Goal: Share content

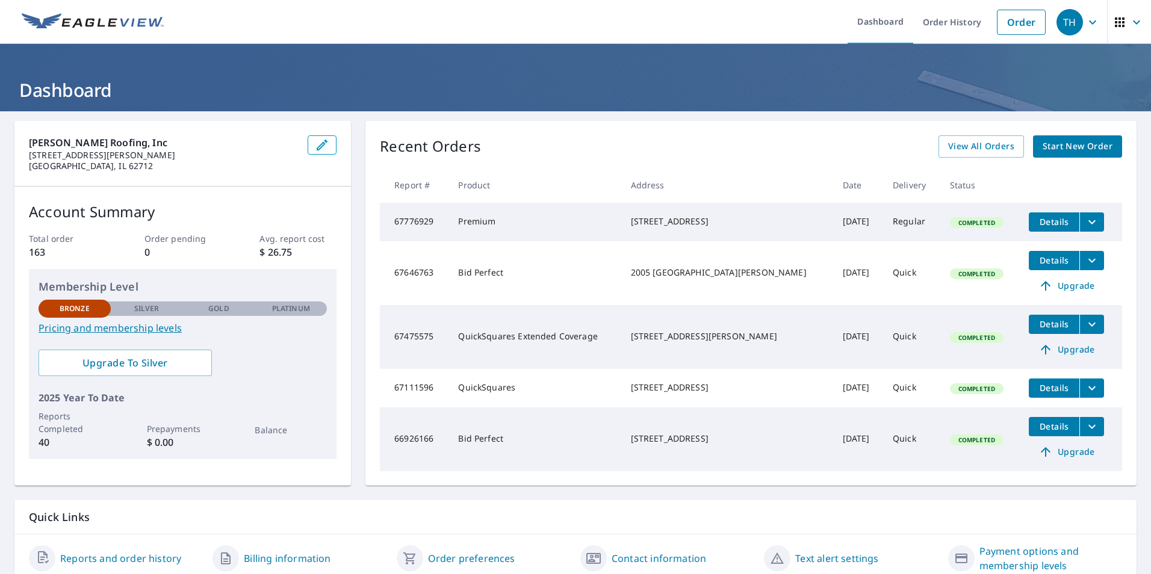
click at [1085, 218] on icon "filesDropdownBtn-67776929" at bounding box center [1092, 222] width 14 height 14
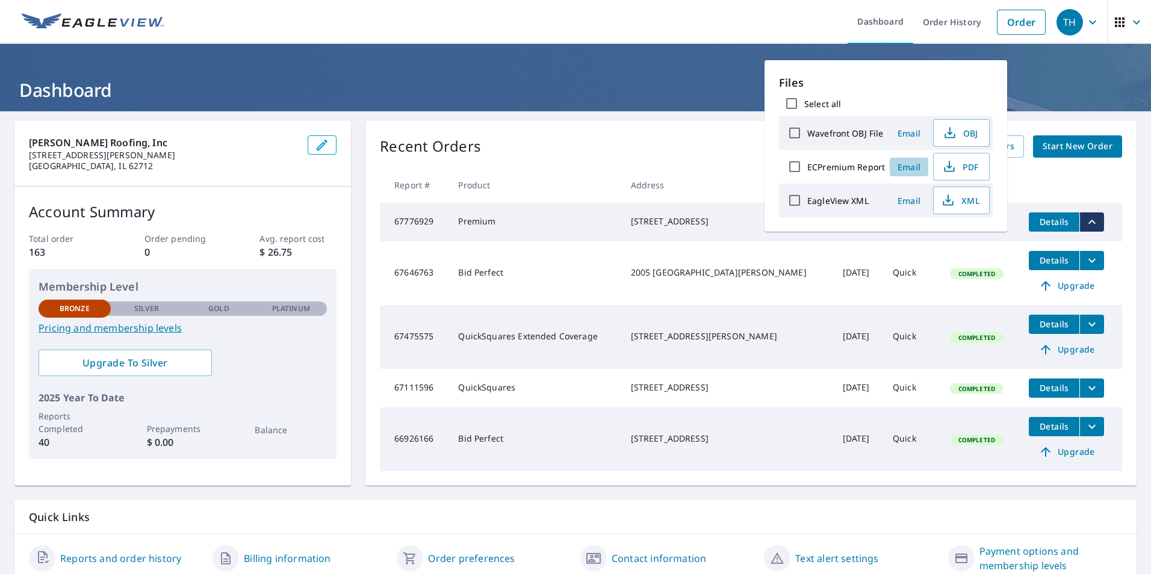
click at [907, 166] on span "Email" at bounding box center [909, 166] width 29 height 11
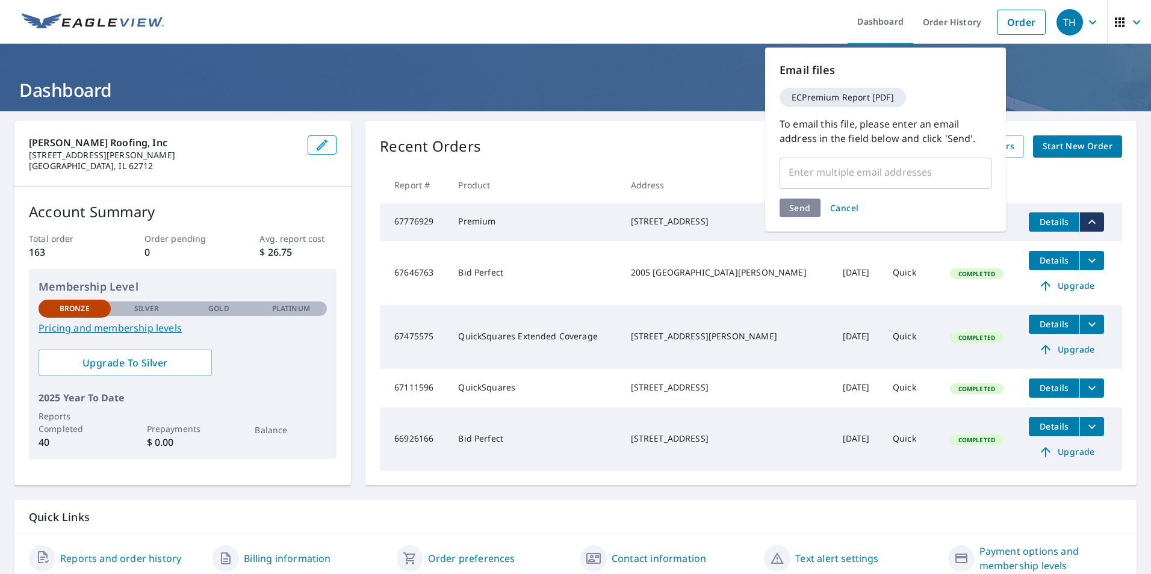
click at [850, 181] on input "text" at bounding box center [876, 172] width 183 height 23
type input "j"
type input "jhernandezlopez88@yahoo.com"
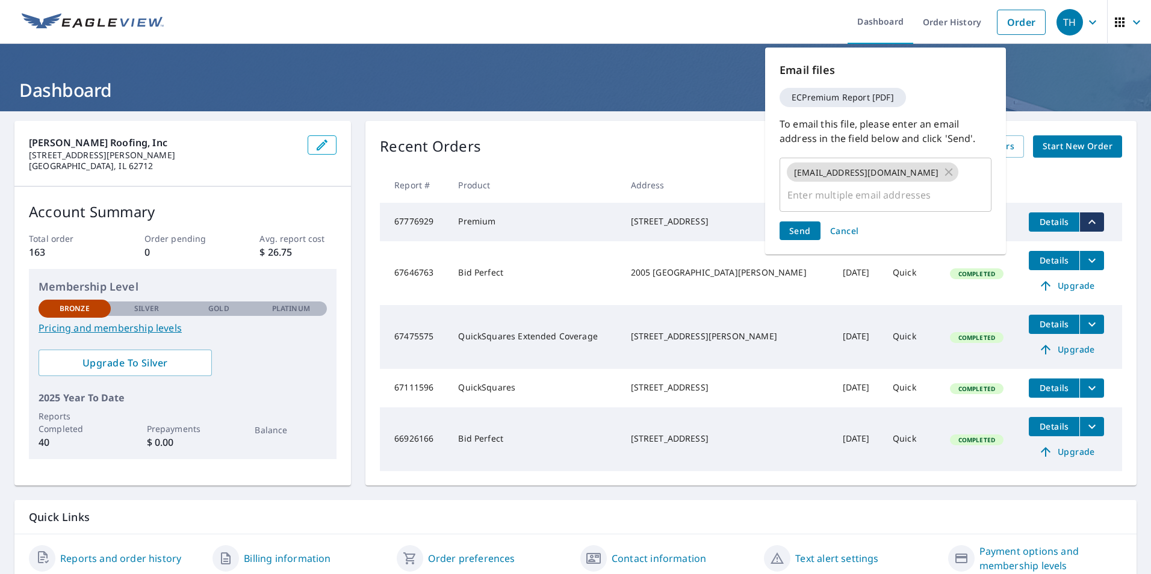
click at [796, 222] on div "Send Cancel" at bounding box center [886, 231] width 212 height 19
click at [796, 225] on span "Send" at bounding box center [800, 230] width 22 height 11
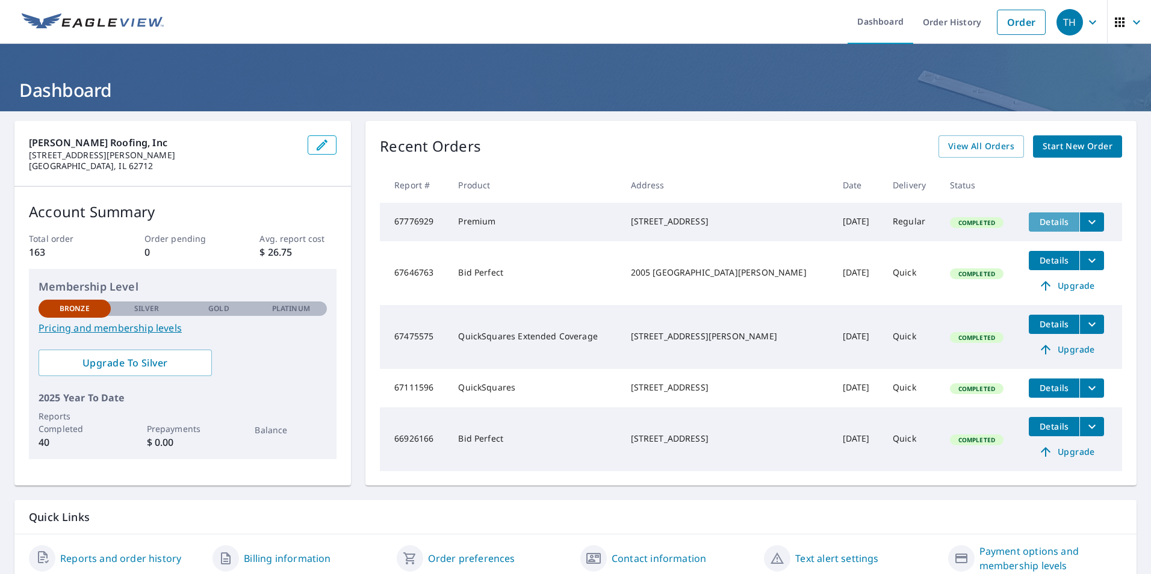
click at [1036, 220] on span "Details" at bounding box center [1054, 221] width 36 height 11
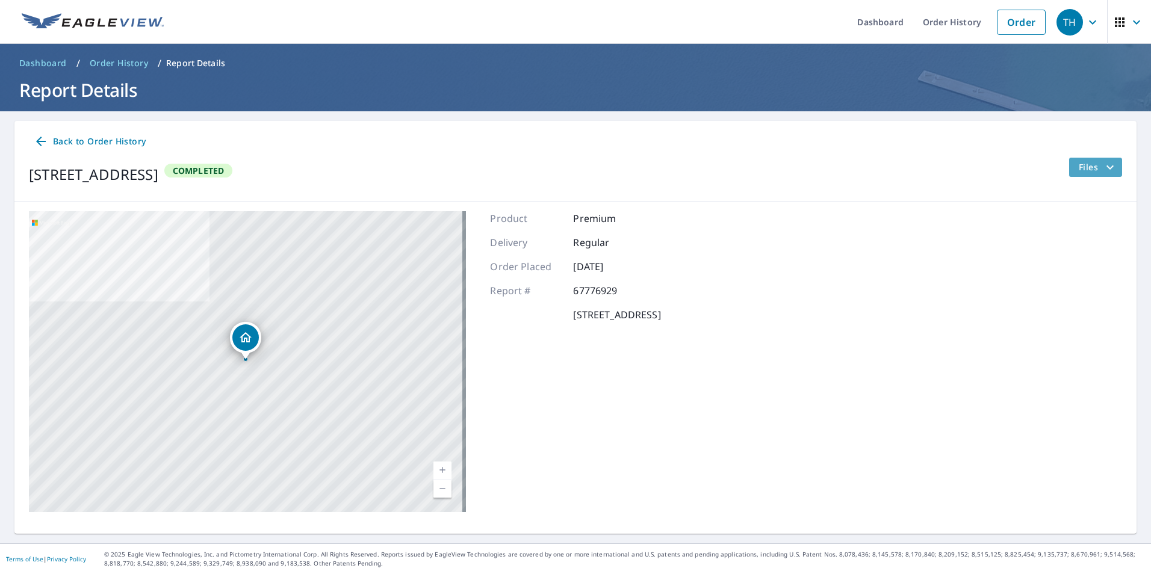
click at [1103, 165] on icon "filesDropdownBtn-67776929" at bounding box center [1110, 167] width 14 height 14
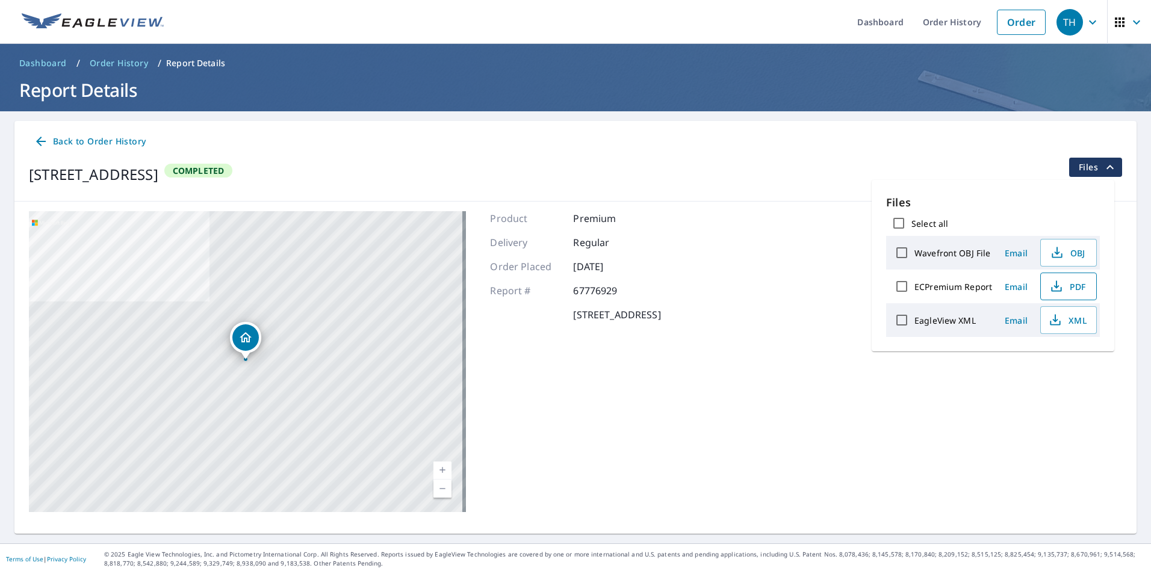
click at [1049, 280] on icon "button" at bounding box center [1056, 286] width 14 height 14
